Goal: Find specific page/section: Find specific page/section

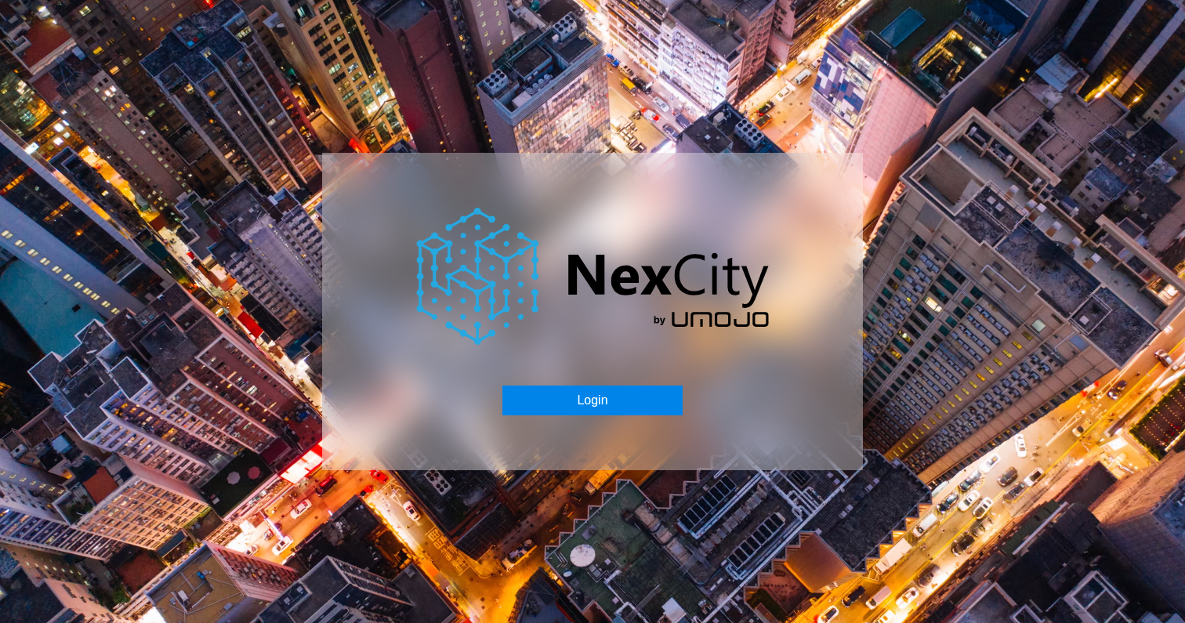
click at [619, 410] on button "Login" at bounding box center [591, 401] width 179 height 30
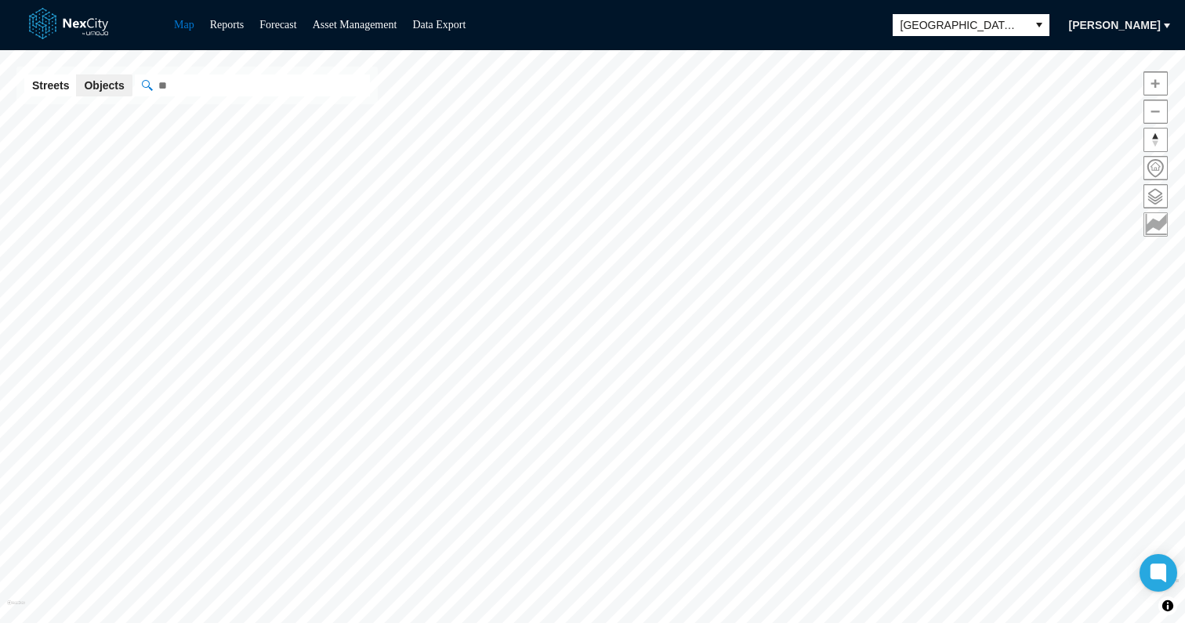
click at [1166, 223] on span at bounding box center [1155, 224] width 23 height 23
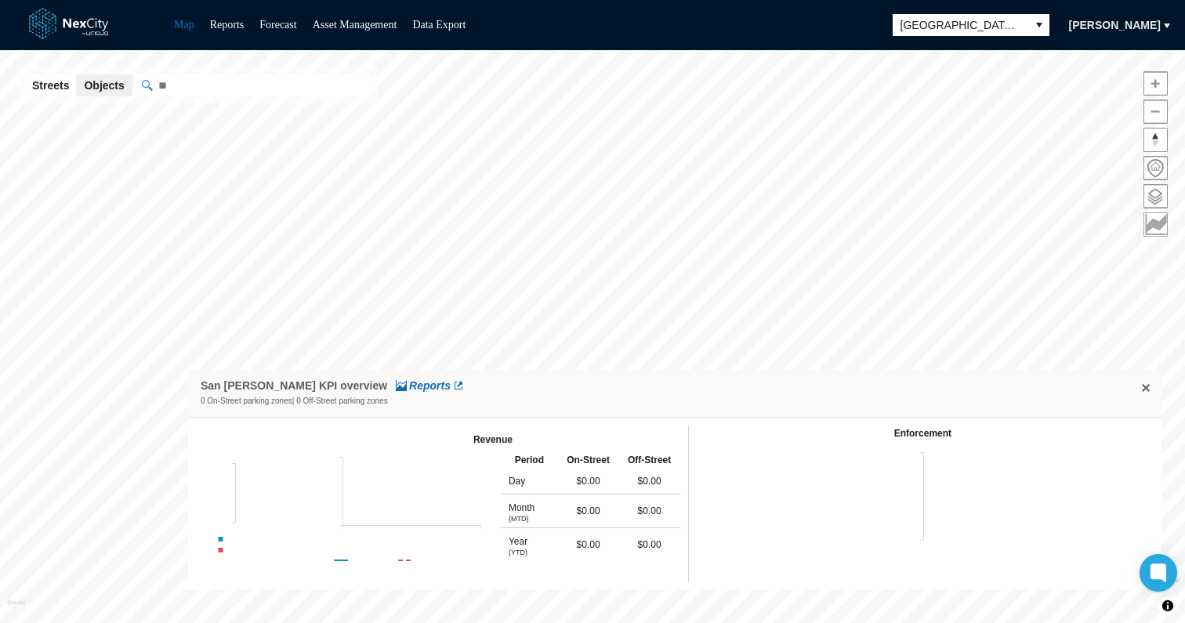
click at [1166, 223] on span at bounding box center [1155, 224] width 23 height 23
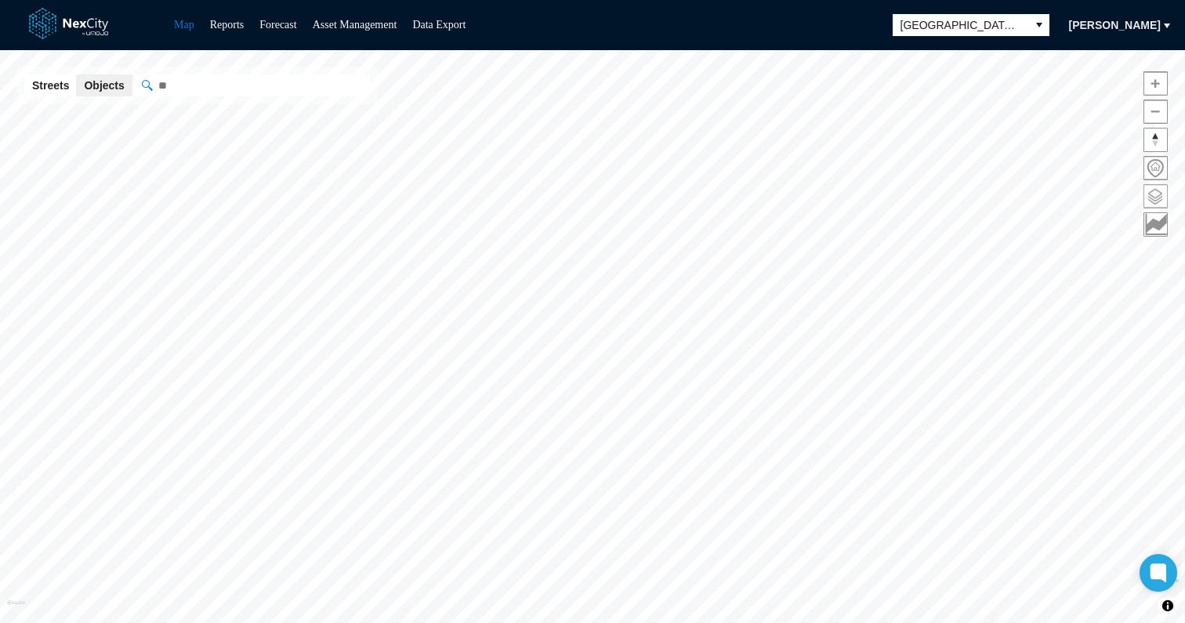
click at [1165, 195] on span at bounding box center [1155, 196] width 23 height 23
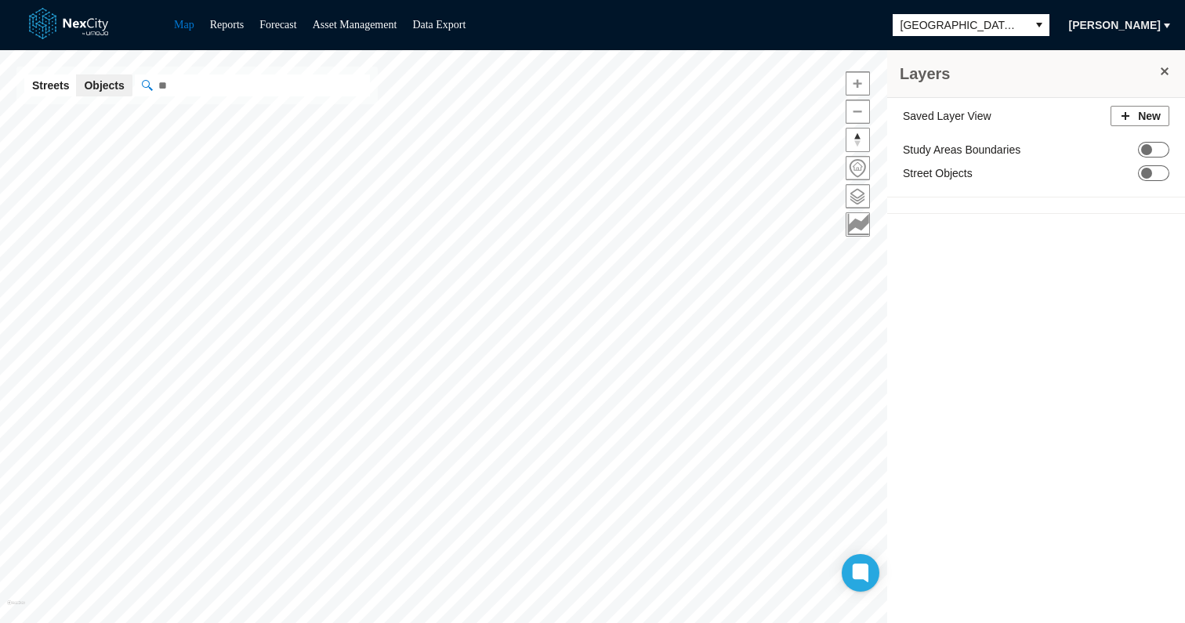
click at [1164, 67] on span at bounding box center [1164, 71] width 13 height 13
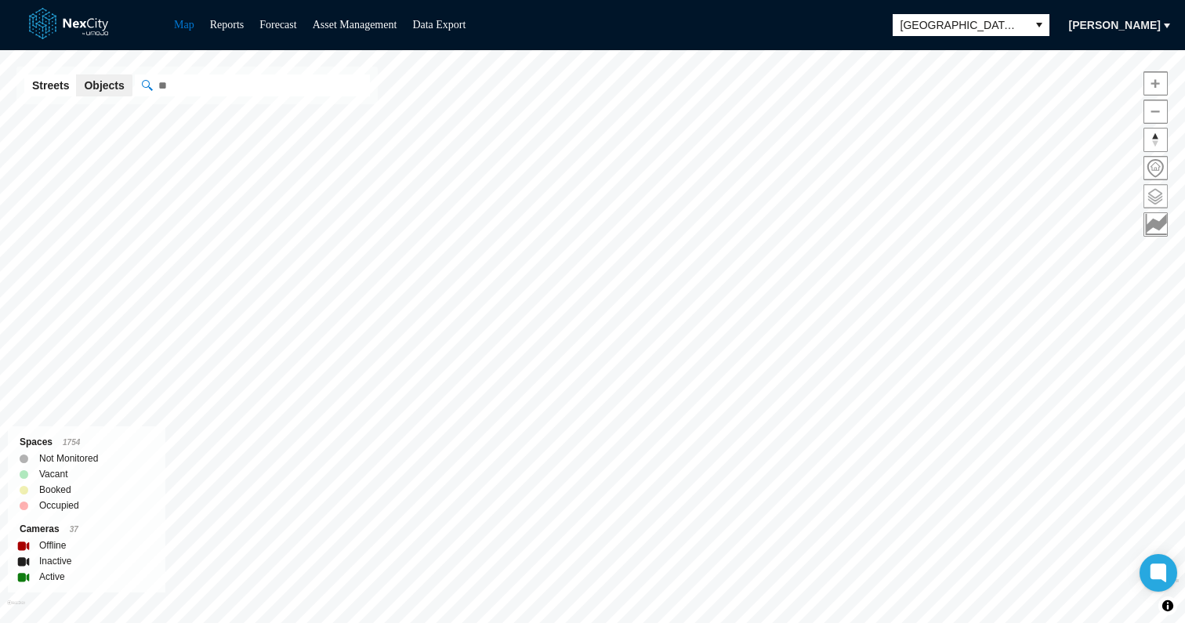
click at [1159, 200] on span at bounding box center [1155, 196] width 23 height 23
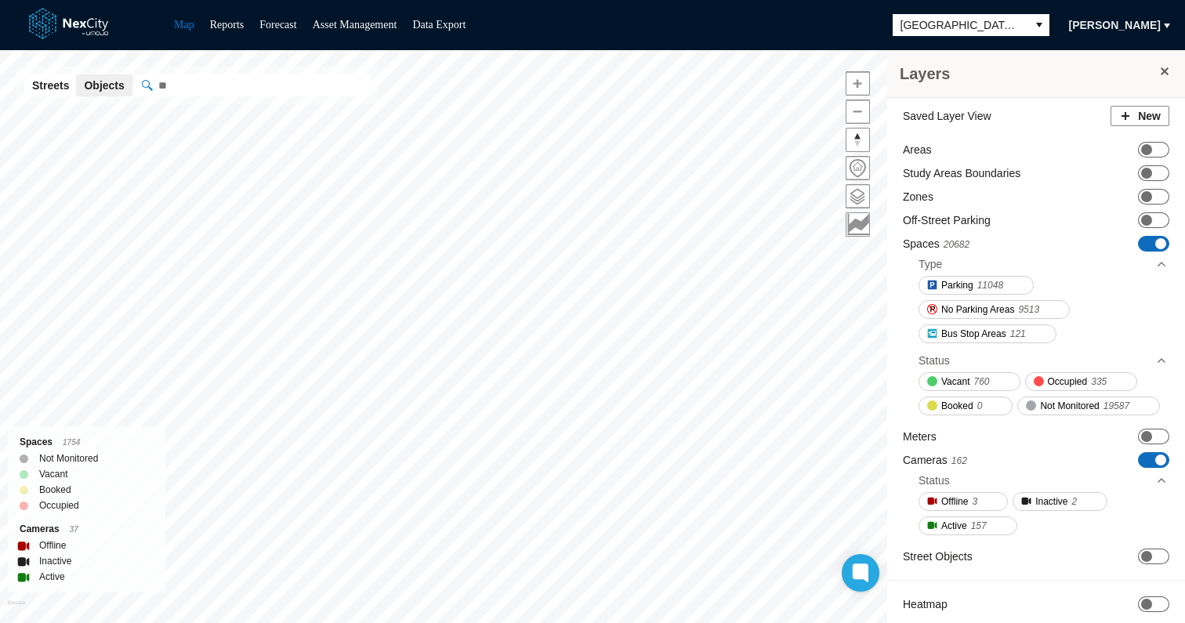
click at [1155, 78] on h3 "Layers" at bounding box center [1028, 74] width 257 height 22
click at [1166, 72] on span at bounding box center [1164, 71] width 13 height 13
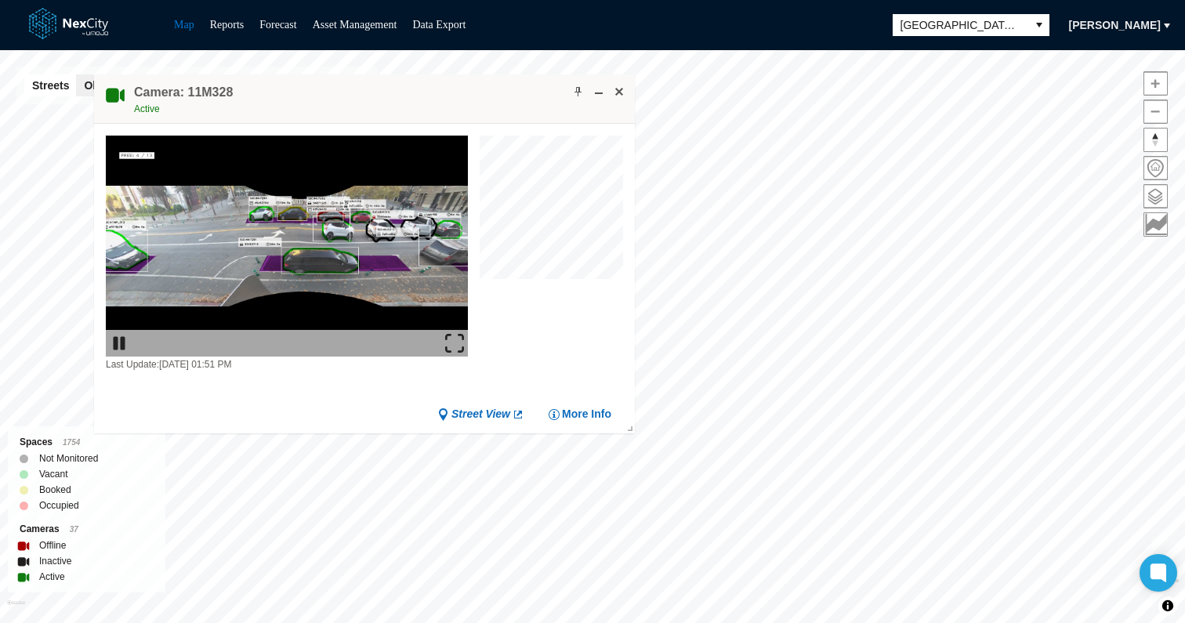
drag, startPoint x: 517, startPoint y: 161, endPoint x: 437, endPoint y: 97, distance: 102.6
click at [437, 97] on div "Camera: 11M328 Active" at bounding box center [364, 98] width 541 height 49
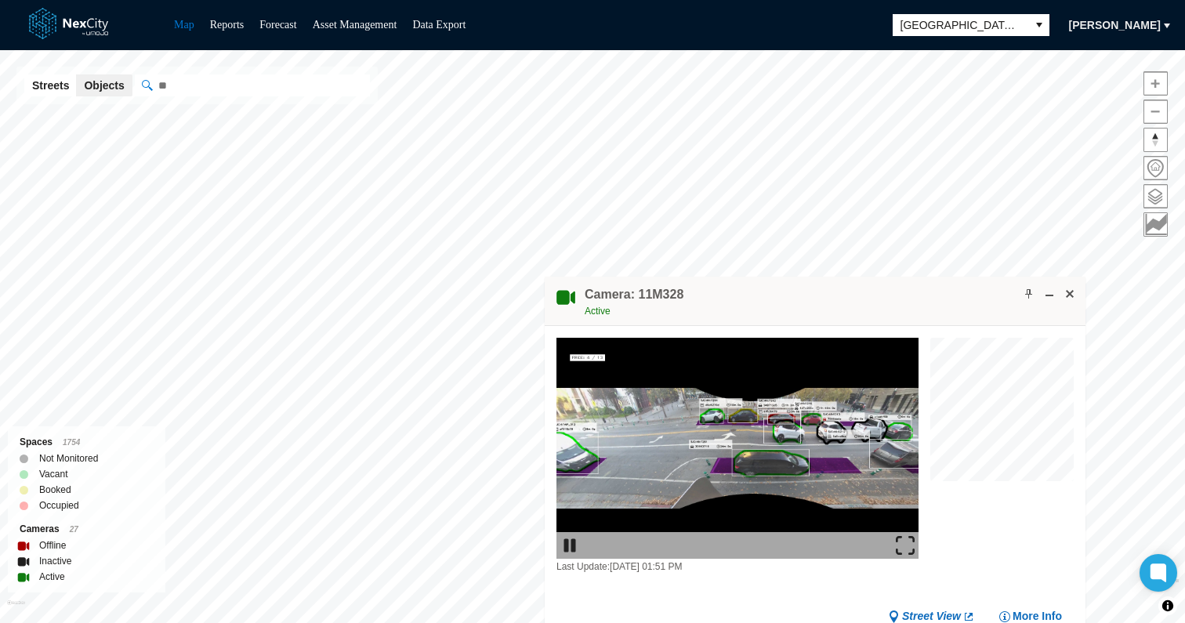
drag, startPoint x: 680, startPoint y: 239, endPoint x: 898, endPoint y: 299, distance: 226.1
click at [898, 299] on div "Camera: 11M328 Active" at bounding box center [815, 301] width 541 height 49
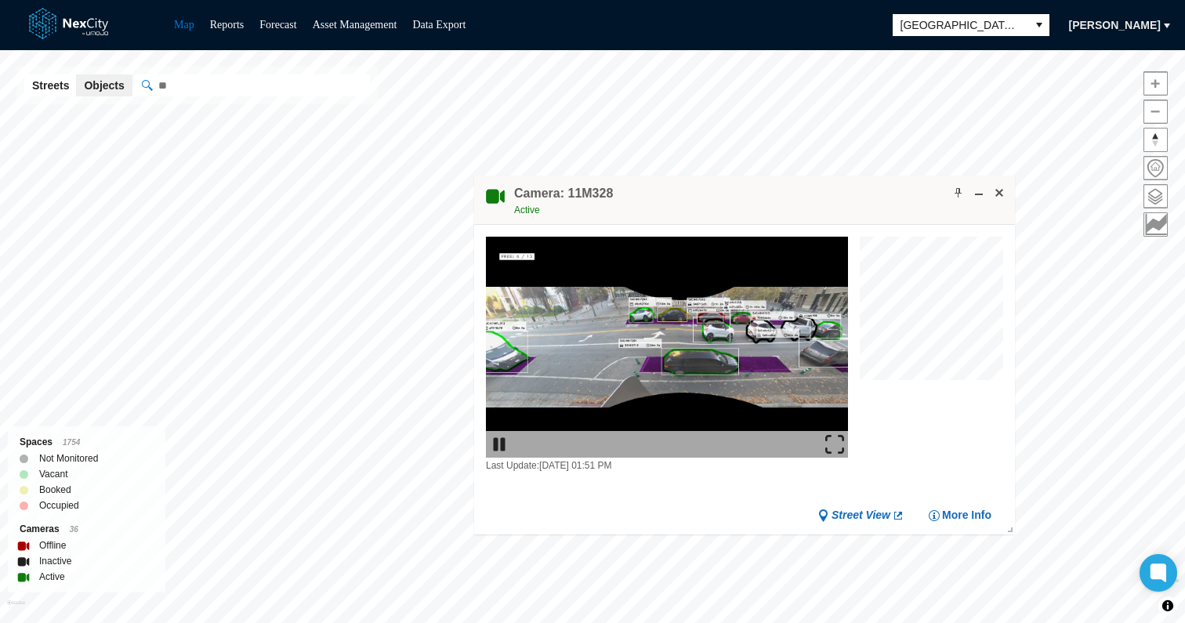
drag, startPoint x: 704, startPoint y: 142, endPoint x: 832, endPoint y: 233, distance: 157.5
click at [832, 225] on div "Camera: 11M328 Active" at bounding box center [744, 200] width 541 height 49
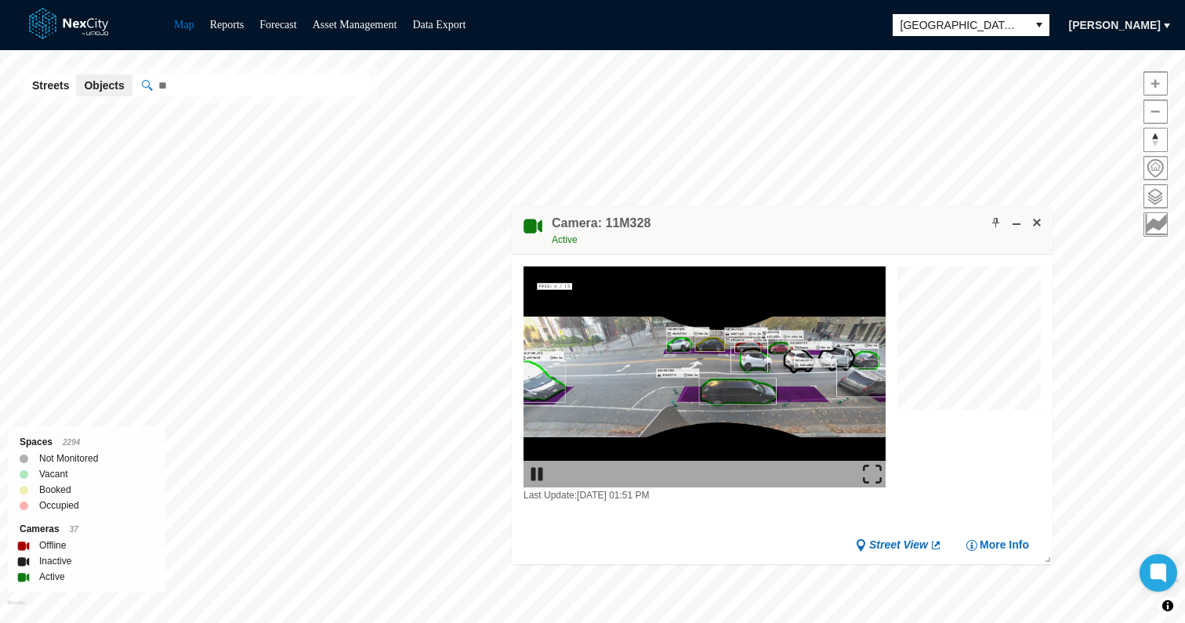
click at [872, 472] on img at bounding box center [872, 474] width 19 height 19
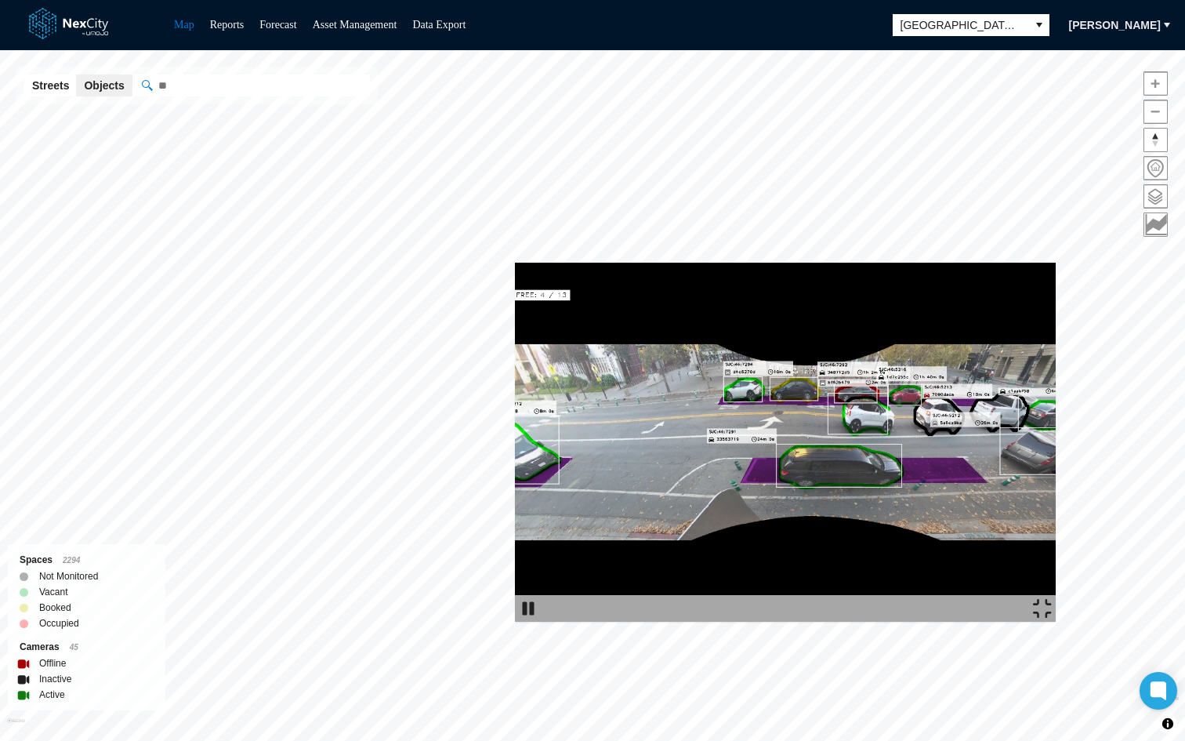
click at [1052, 618] on img at bounding box center [1042, 608] width 19 height 19
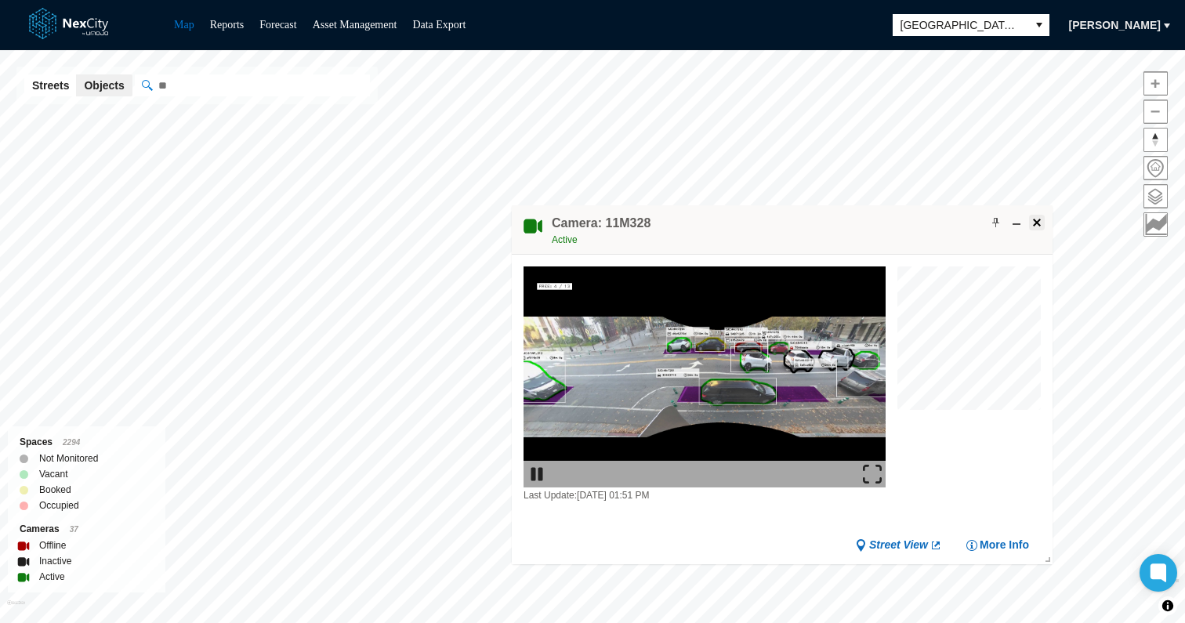
click at [1042, 218] on span at bounding box center [1037, 222] width 13 height 13
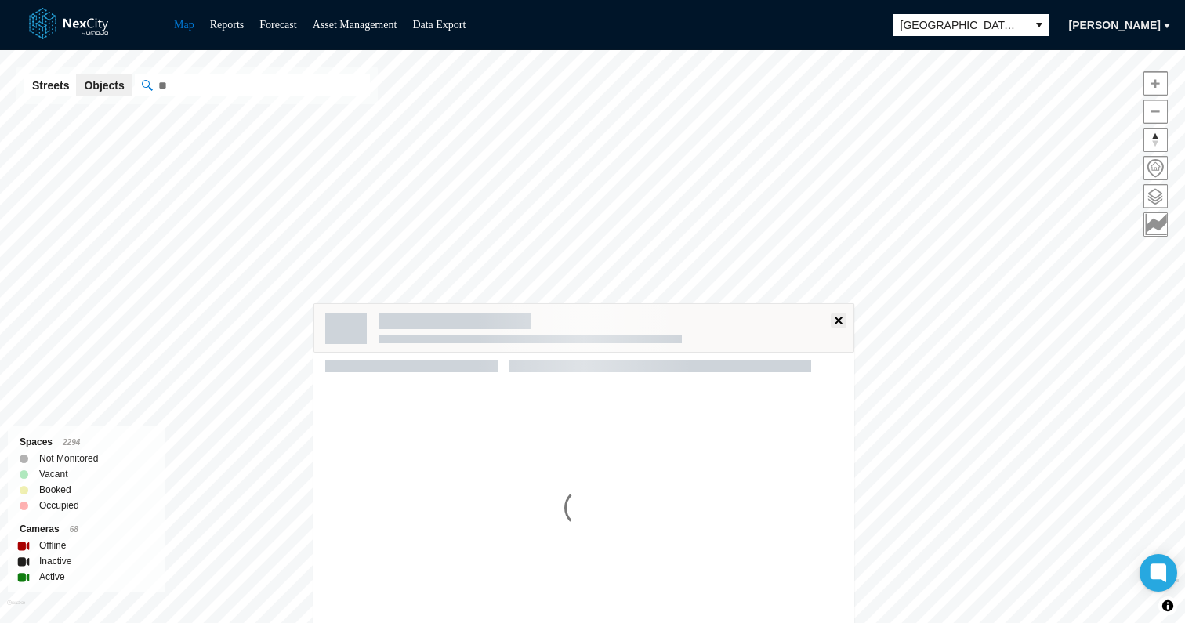
click at [837, 317] on span at bounding box center [838, 320] width 13 height 13
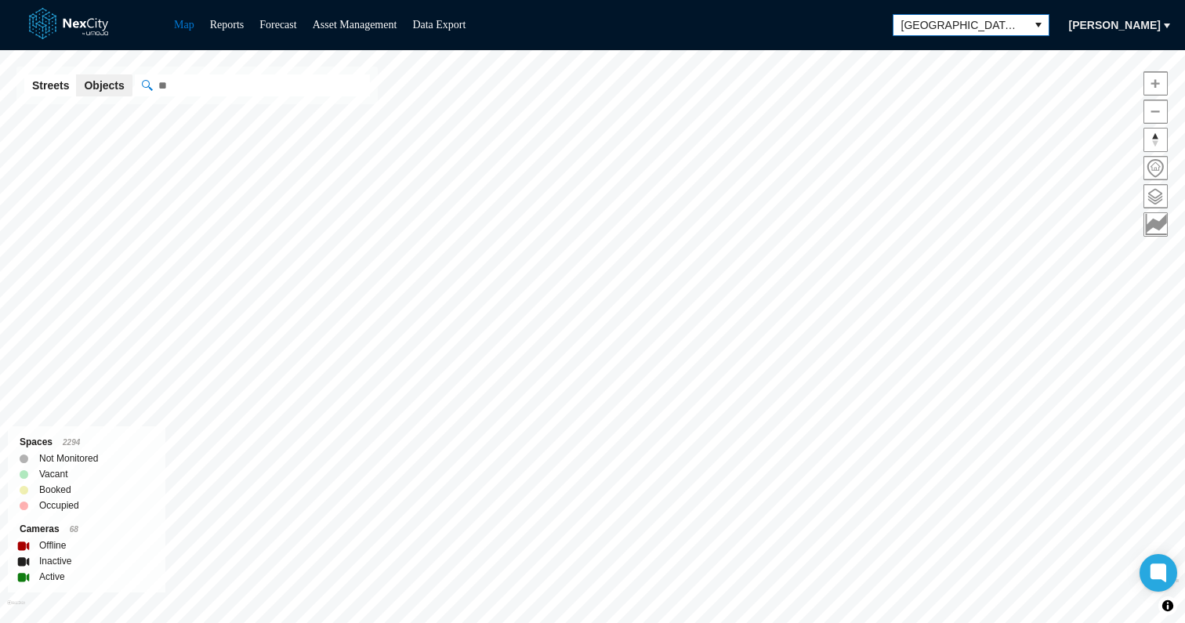
click at [1021, 22] on span "[GEOGRAPHIC_DATA][PERSON_NAME]" at bounding box center [960, 25] width 119 height 16
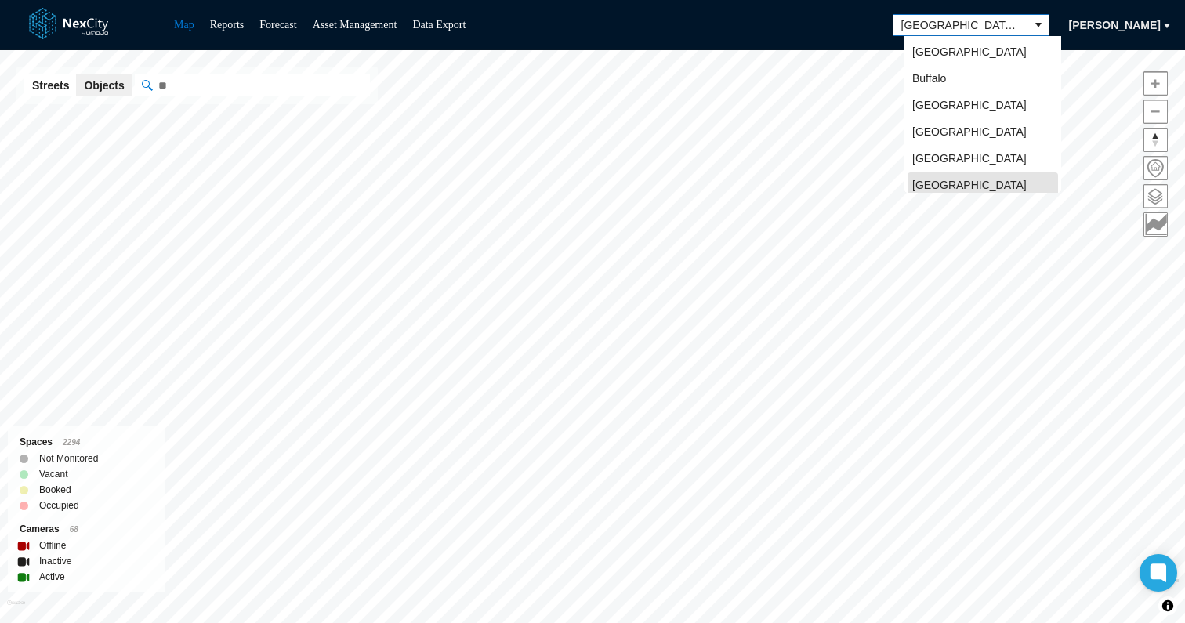
scroll to position [5, 0]
click at [862, 37] on div "Map Reports Forecast Asset Management Data Export [GEOGRAPHIC_DATA][PERSON_NAME]" at bounding box center [592, 25] width 1185 height 50
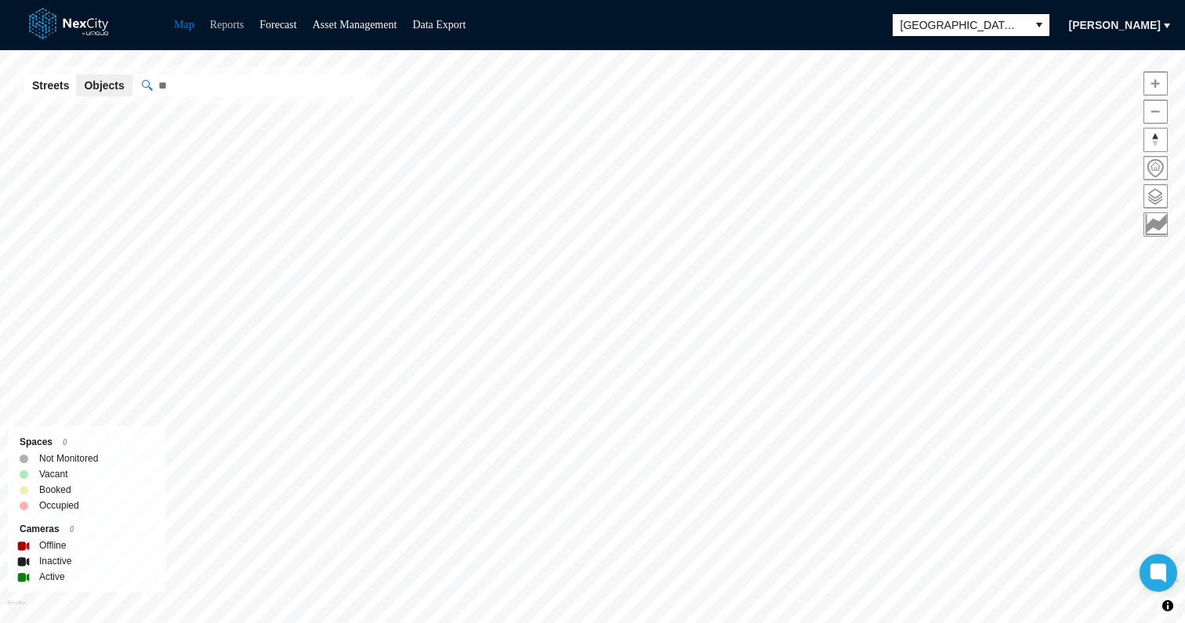
click at [231, 27] on link "Reports" at bounding box center [227, 25] width 34 height 12
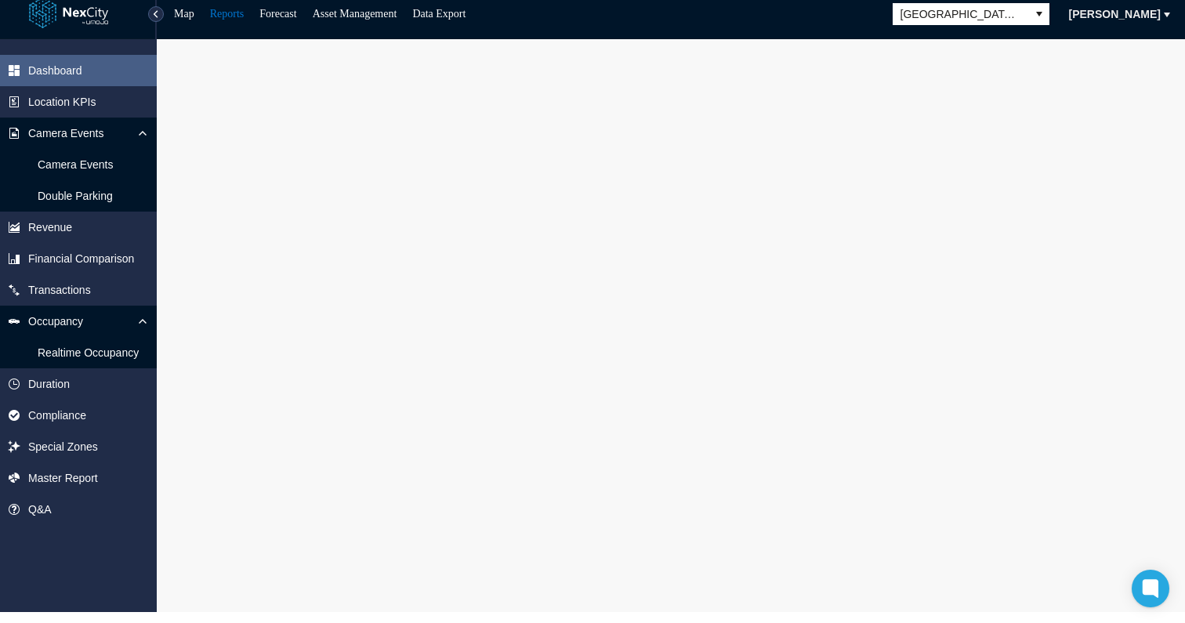
scroll to position [11, 0]
click at [1009, 19] on span "[GEOGRAPHIC_DATA][PERSON_NAME]" at bounding box center [960, 14] width 119 height 16
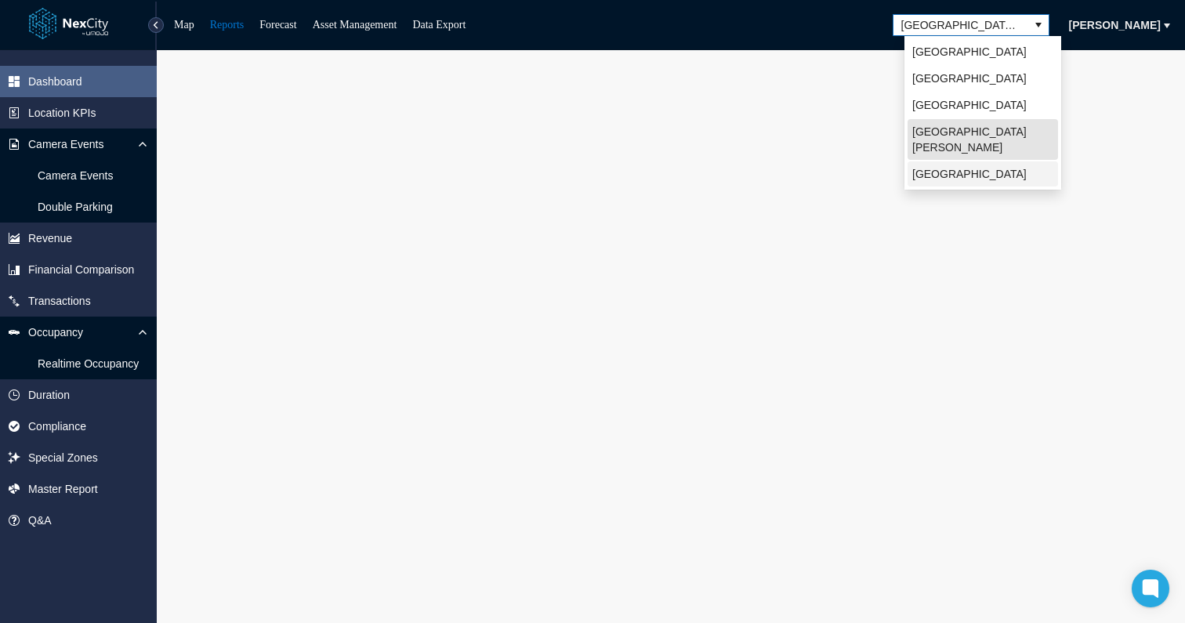
scroll to position [0, 0]
click at [861, 26] on div "Map Reports Forecast Asset Management Data Export [GEOGRAPHIC_DATA][PERSON_NAME]" at bounding box center [592, 25] width 1185 height 50
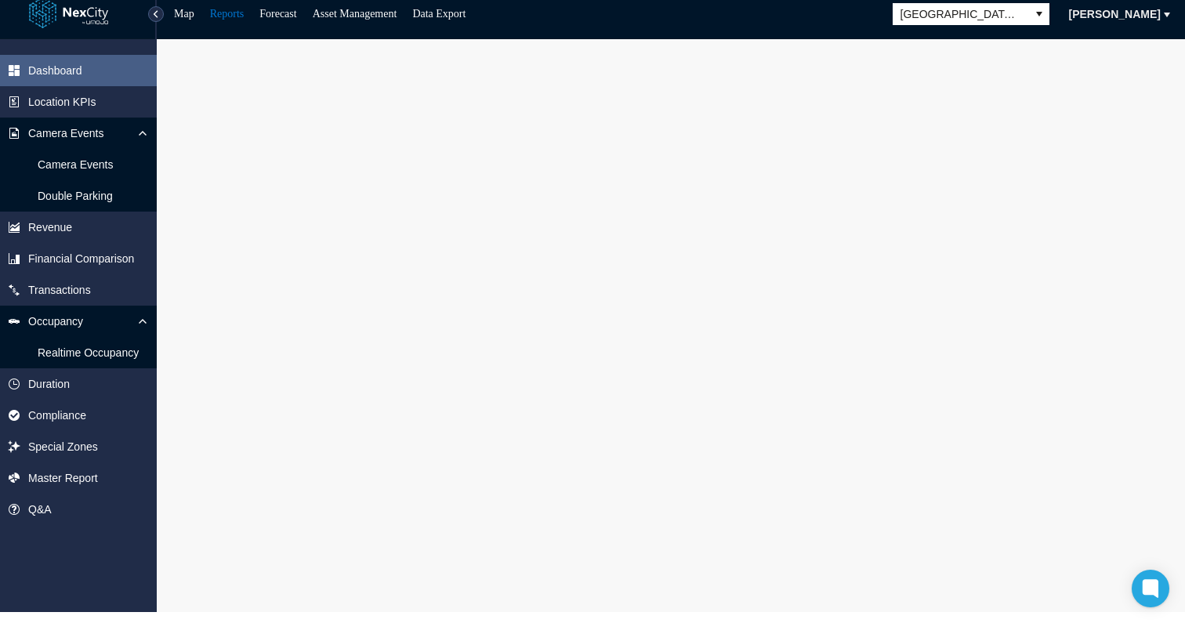
scroll to position [11, 0]
click at [1028, 11] on span "[GEOGRAPHIC_DATA][PERSON_NAME]" at bounding box center [961, 14] width 135 height 20
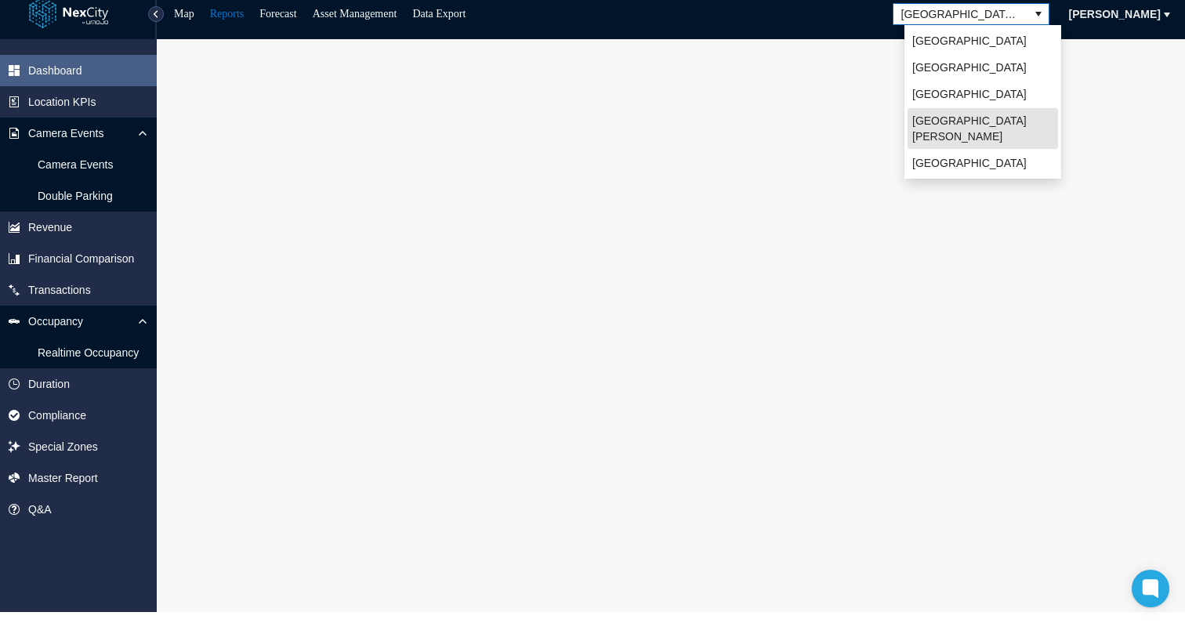
click at [1028, 15] on span "[GEOGRAPHIC_DATA][PERSON_NAME]" at bounding box center [961, 14] width 135 height 20
